Goal: Information Seeking & Learning: Learn about a topic

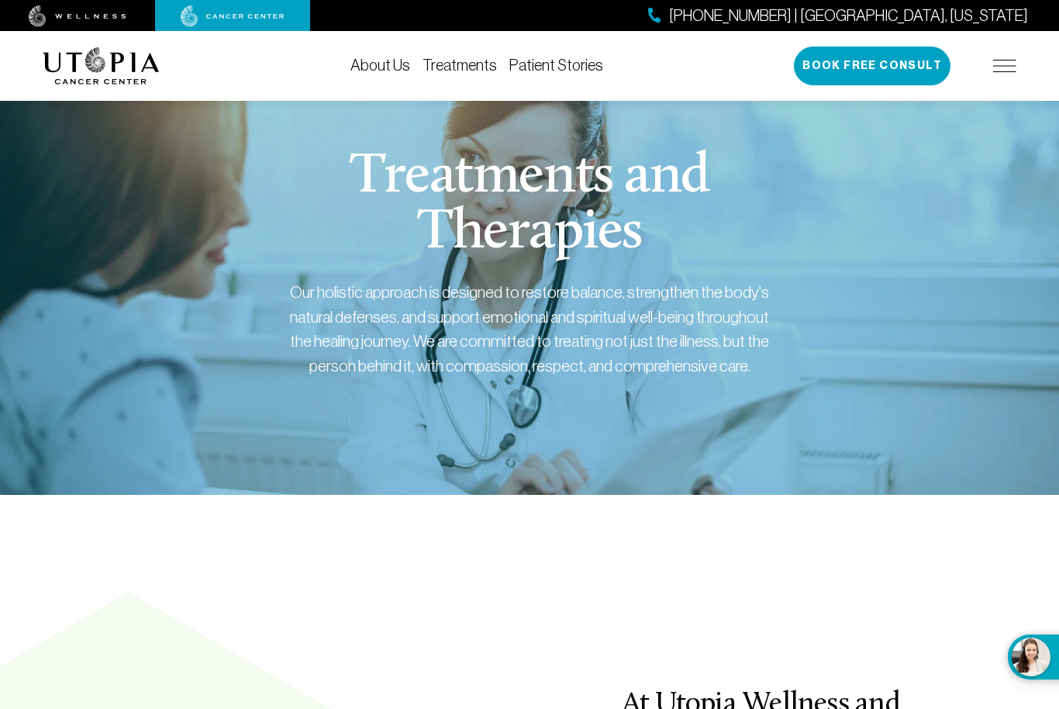
click at [1010, 60] on img at bounding box center [1004, 66] width 23 height 12
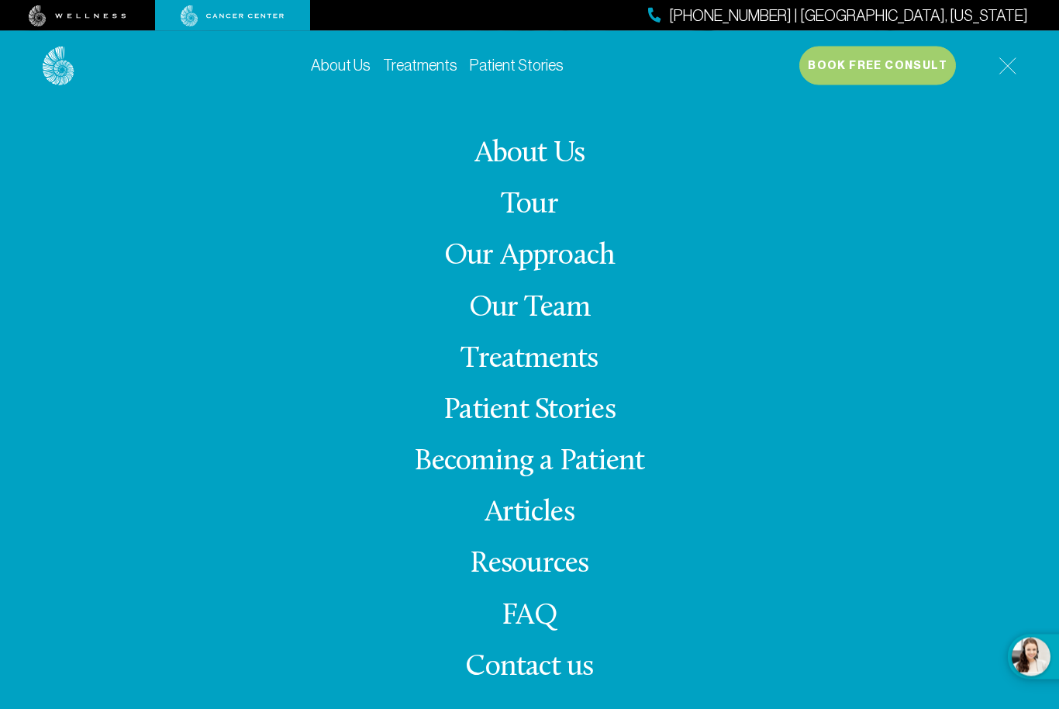
scroll to position [444, 0]
click at [538, 579] on link "Resources" at bounding box center [529, 564] width 119 height 30
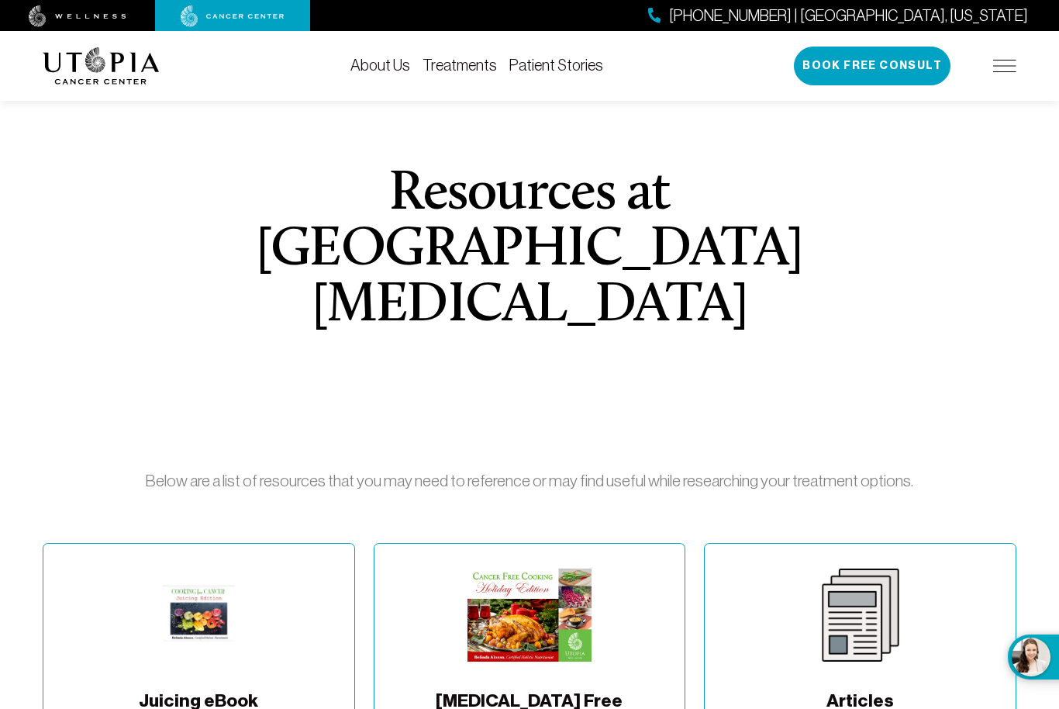
click at [566, 61] on link "Patient Stories" at bounding box center [556, 65] width 94 height 17
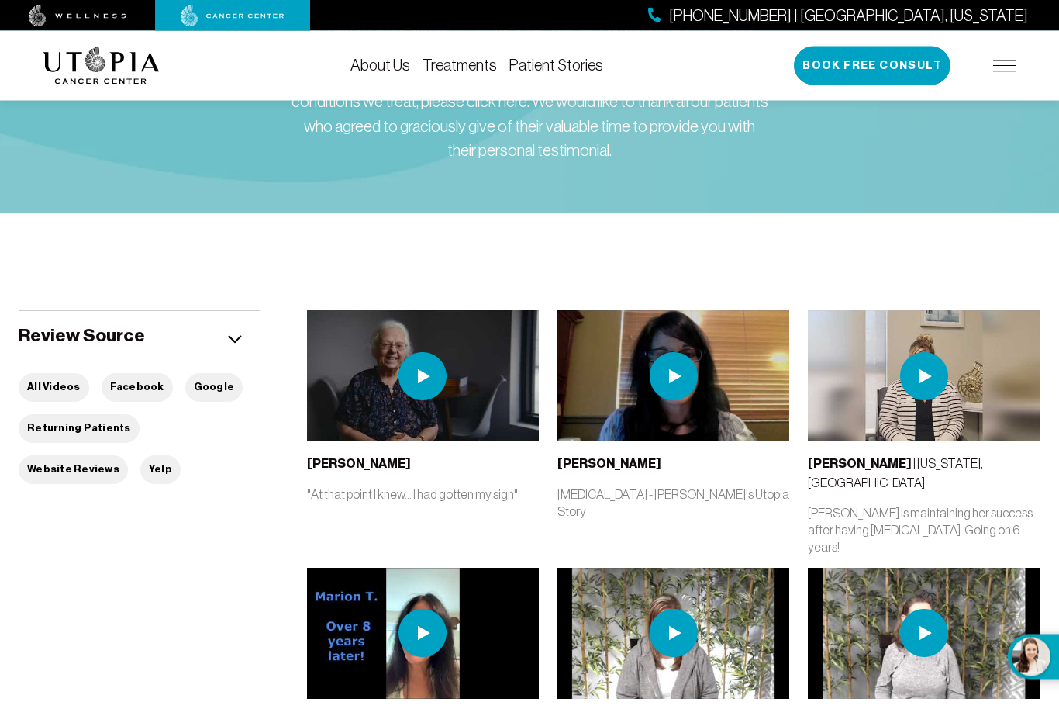
scroll to position [212, 0]
click at [34, 402] on button "All Videos" at bounding box center [54, 387] width 71 height 29
